Goal: Information Seeking & Learning: Find specific fact

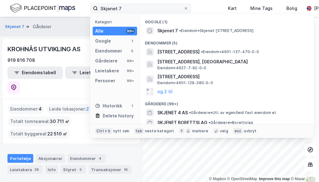
click at [128, 8] on input "Skjenet 7" at bounding box center [140, 8] width 85 height 9
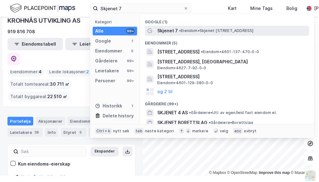
click at [169, 32] on span "Skjenet 7" at bounding box center [167, 30] width 21 height 7
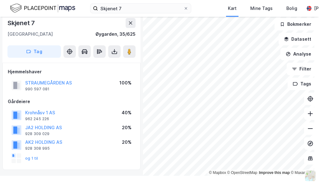
scroll to position [102, 0]
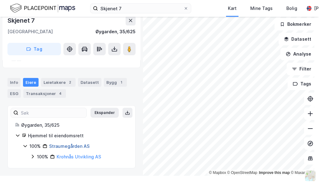
click at [80, 146] on link "Straumegården AS" at bounding box center [69, 146] width 40 height 5
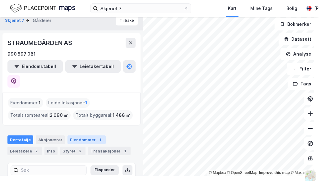
click at [93, 135] on div "Eiendommer 1" at bounding box center [86, 139] width 38 height 9
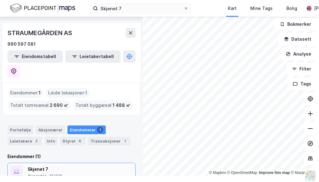
scroll to position [16, 0]
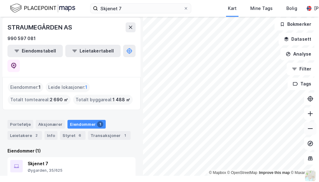
click at [306, 134] on button at bounding box center [310, 128] width 12 height 12
click at [309, 130] on button at bounding box center [310, 128] width 12 height 12
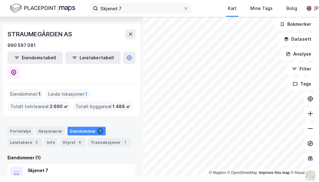
scroll to position [0, 0]
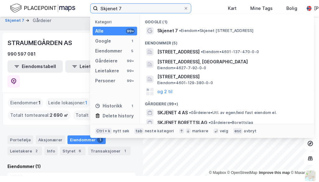
drag, startPoint x: 131, startPoint y: 6, endPoint x: 82, endPoint y: 3, distance: 49.5
click at [83, 5] on div "Skjenet 7 Kategori Alle 99+ Google 1 Eiendommer 5 Gårdeiere 99+ Leietakere 99+ …" at bounding box center [159, 8] width 319 height 17
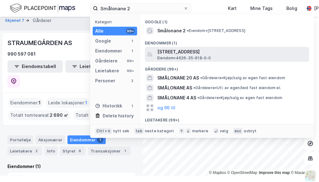
click at [166, 59] on span "Eiendom • 4626-35-618-0-0" at bounding box center [184, 58] width 54 height 5
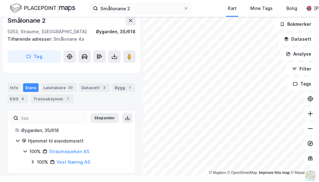
scroll to position [110, 0]
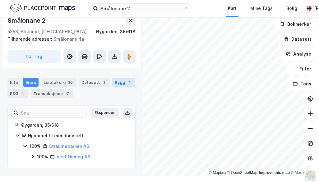
click at [120, 83] on div "Bygg 1" at bounding box center [123, 82] width 23 height 9
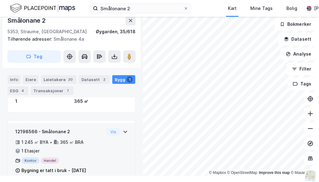
scroll to position [144, 0]
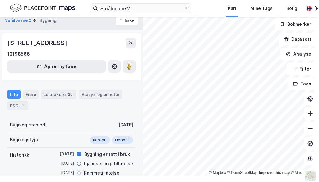
scroll to position [97, 0]
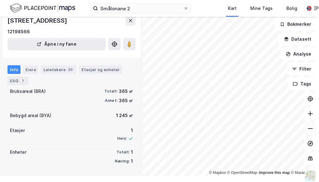
click at [304, 130] on button at bounding box center [310, 128] width 12 height 12
click at [307, 129] on icon at bounding box center [310, 128] width 6 height 6
click at [307, 130] on icon at bounding box center [310, 128] width 6 height 6
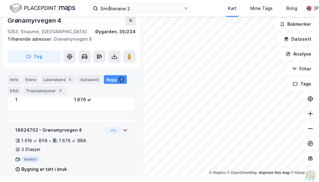
scroll to position [117, 0]
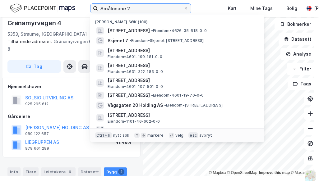
drag, startPoint x: 135, startPoint y: 8, endPoint x: 75, endPoint y: 11, distance: 60.0
click at [75, 11] on div "Smålonane 2 Nylige søk (100) Smålonane 2, 5353, STRAUME, ØYGARDEN • Eiendom • 4…" at bounding box center [159, 8] width 319 height 17
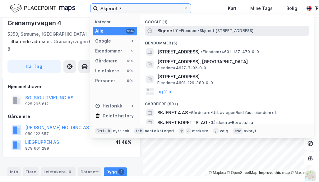
type input "Skjenet 7"
click at [174, 33] on span "Skjenet 7" at bounding box center [167, 30] width 21 height 7
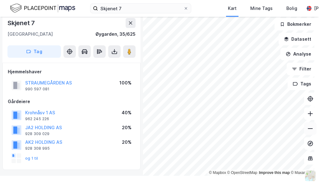
click at [307, 130] on icon at bounding box center [310, 128] width 6 height 6
click at [307, 129] on icon at bounding box center [310, 128] width 6 height 6
click at [304, 132] on button at bounding box center [310, 128] width 12 height 12
click at [307, 129] on icon at bounding box center [310, 128] width 6 height 6
click at [308, 130] on icon at bounding box center [310, 128] width 6 height 6
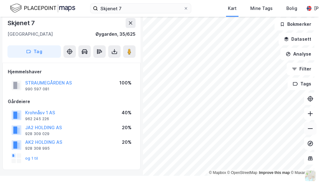
click at [308, 128] on icon at bounding box center [310, 128] width 5 height 1
click at [308, 127] on icon at bounding box center [310, 128] width 6 height 6
click at [308, 129] on button at bounding box center [310, 128] width 12 height 12
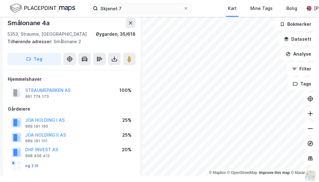
click at [0, 0] on button "og 2 til" at bounding box center [0, 0] width 0 height 0
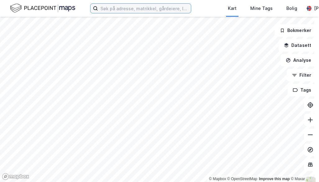
click at [107, 11] on input at bounding box center [144, 8] width 93 height 9
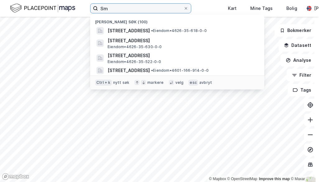
type input "S"
type input "t"
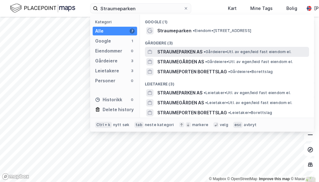
click at [165, 48] on span "STRAUMEPARKEN AS" at bounding box center [179, 51] width 45 height 7
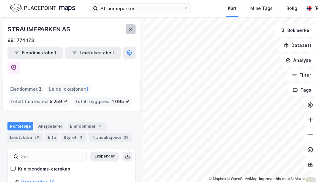
click at [129, 30] on icon at bounding box center [130, 29] width 3 height 3
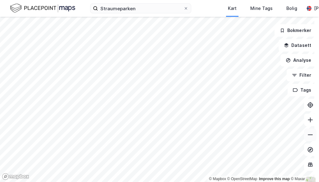
click at [307, 137] on icon at bounding box center [310, 135] width 6 height 6
click at [307, 136] on icon at bounding box center [310, 135] width 6 height 6
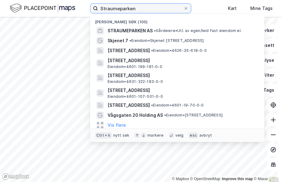
click at [101, 13] on label "Straumeparken" at bounding box center [140, 8] width 101 height 10
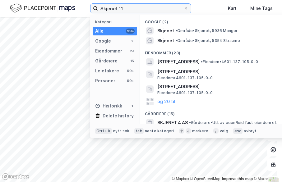
type input "Skjenet 11"
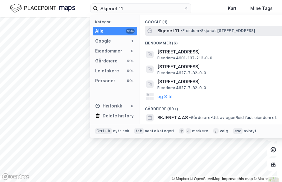
click at [175, 34] on span "Skjenet 11" at bounding box center [168, 30] width 22 height 7
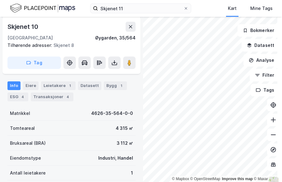
scroll to position [39, 0]
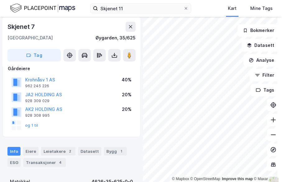
scroll to position [39, 0]
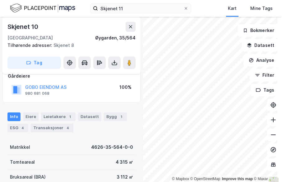
scroll to position [39, 0]
click at [57, 116] on div "Leietakere 1" at bounding box center [58, 116] width 34 height 9
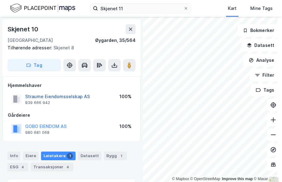
click at [0, 0] on button "Straume Eiendomsselskap AS" at bounding box center [0, 0] width 0 height 0
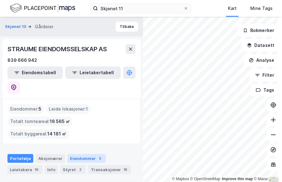
click at [77, 154] on div "Eiendommer 5" at bounding box center [86, 158] width 38 height 9
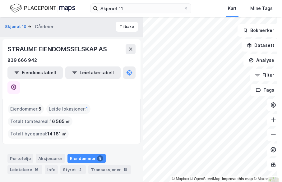
scroll to position [93, 0]
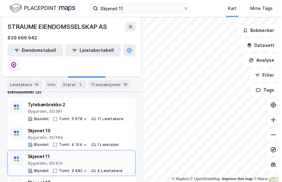
click at [96, 161] on div "Øygarden, 35/410" at bounding box center [75, 163] width 95 height 5
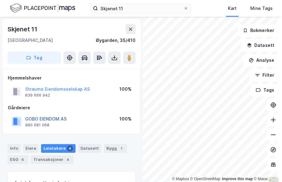
click at [0, 0] on button "GOBO EIENDOM AS" at bounding box center [0, 0] width 0 height 0
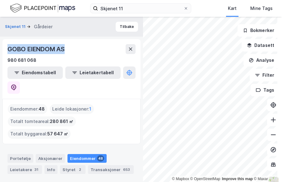
drag, startPoint x: 40, startPoint y: 46, endPoint x: 7, endPoint y: 44, distance: 33.9
click at [7, 44] on div "GOBO EIENDOM AS 980 681 068 Eiendomstabell Leietakertabell" at bounding box center [71, 69] width 138 height 60
copy div "GOBO EIENDOM AS"
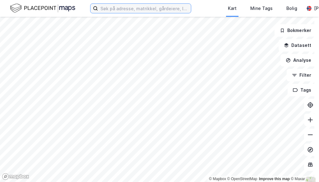
click at [121, 11] on input at bounding box center [144, 8] width 93 height 9
click at [211, 5] on div "Kart Mine Tags Bolig Andreas Gjeitrem" at bounding box center [159, 8] width 319 height 17
